Goal: Information Seeking & Learning: Learn about a topic

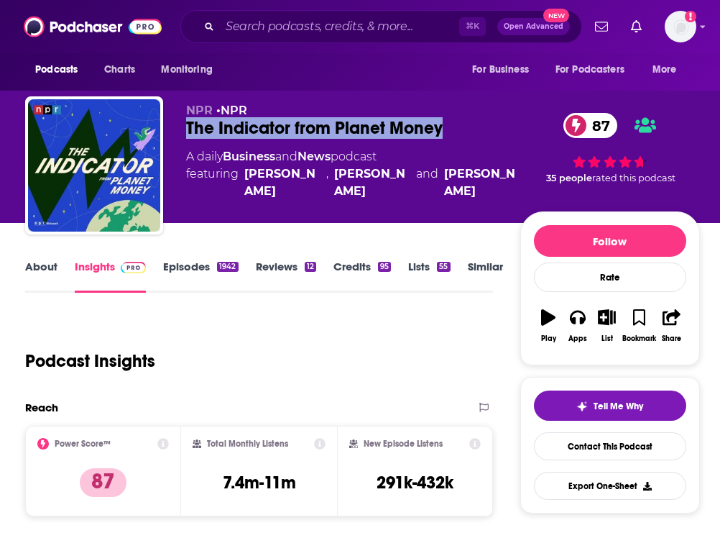
drag, startPoint x: 472, startPoint y: 129, endPoint x: 178, endPoint y: 122, distance: 293.4
click at [178, 122] on div "NPR • NPR The Indicator from Planet Money 87 A daily Business and News podcast …" at bounding box center [362, 168] width 674 height 144
copy h2 "The Indicator from Planet Money"
